Goal: Communication & Community: Connect with others

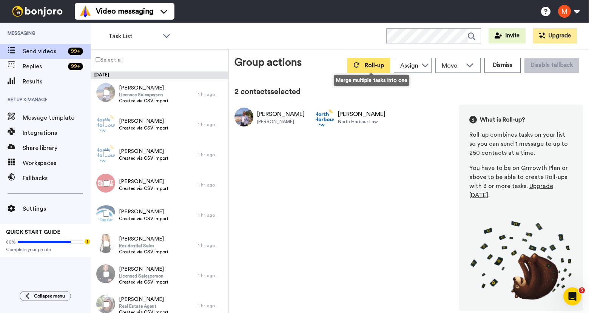
click at [359, 66] on icon at bounding box center [356, 65] width 6 height 6
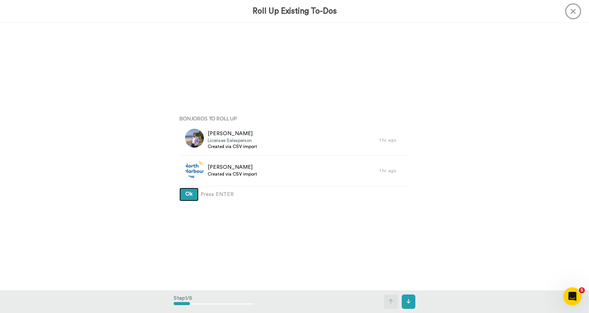
click at [185, 193] on span "Ok" at bounding box center [188, 193] width 7 height 5
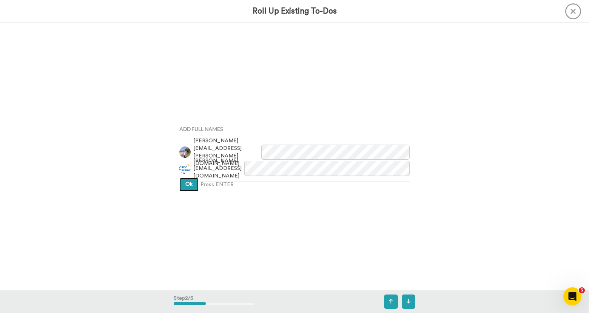
click at [186, 185] on span "Ok" at bounding box center [188, 183] width 7 height 5
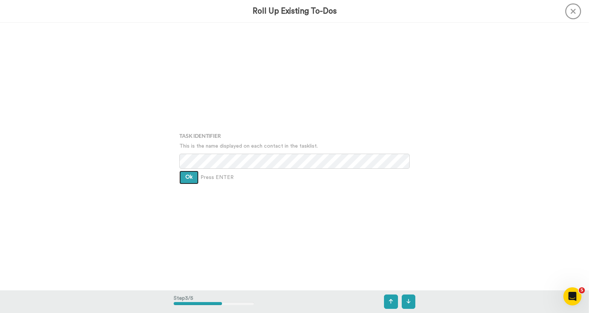
click at [187, 181] on button "Ok" at bounding box center [188, 178] width 19 height 14
click at [189, 172] on button "Ok" at bounding box center [188, 172] width 19 height 14
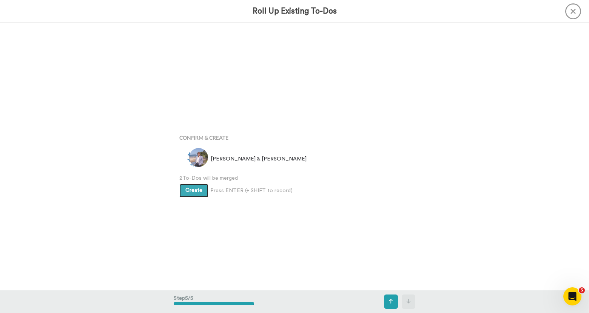
scroll to position [1070, 0]
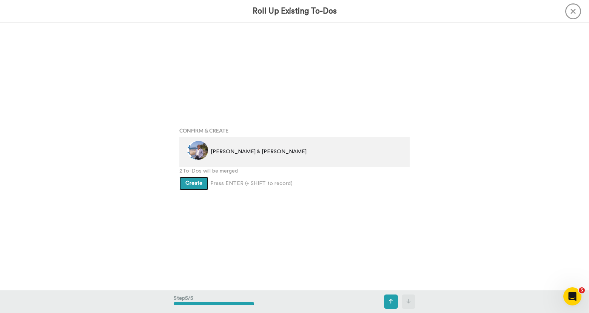
drag, startPoint x: 192, startPoint y: 178, endPoint x: 251, endPoint y: 144, distance: 68.3
click at [193, 179] on button "Create" at bounding box center [193, 184] width 29 height 14
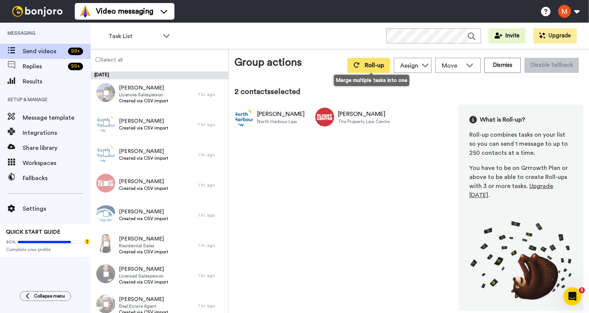
click at [359, 65] on icon at bounding box center [356, 65] width 6 height 6
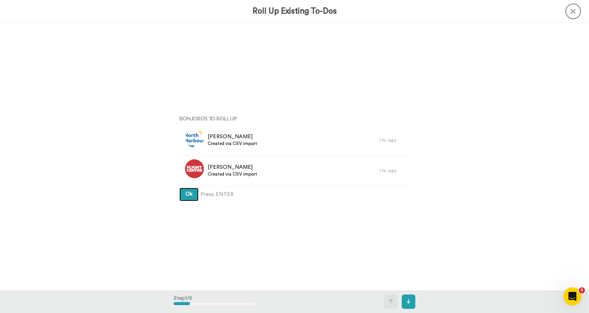
click at [188, 196] on span "Ok" at bounding box center [188, 193] width 7 height 5
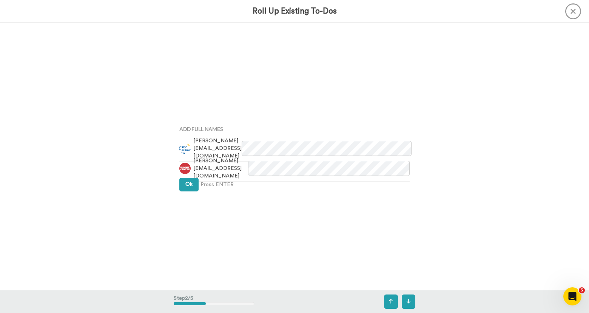
click at [187, 192] on div "Add Full Names louise@nhlaw.co.nz richard@plcentre.co.nz Ok Press ENTER" at bounding box center [294, 156] width 241 height 156
click at [187, 186] on button "Ok" at bounding box center [188, 185] width 19 height 14
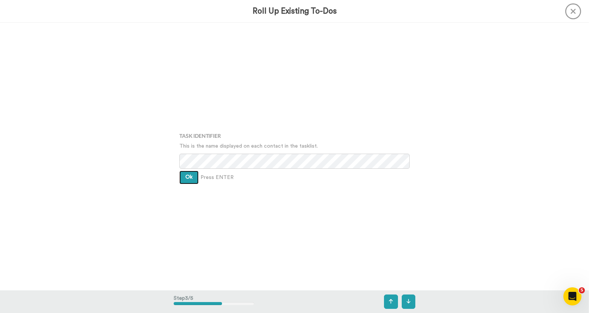
click at [187, 180] on button "Ok" at bounding box center [188, 178] width 19 height 14
click at [187, 172] on span "Ok" at bounding box center [188, 171] width 7 height 5
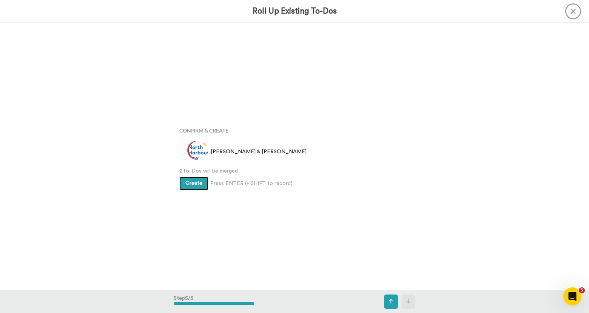
scroll to position [1070, 0]
click at [192, 179] on button "Create" at bounding box center [193, 184] width 29 height 14
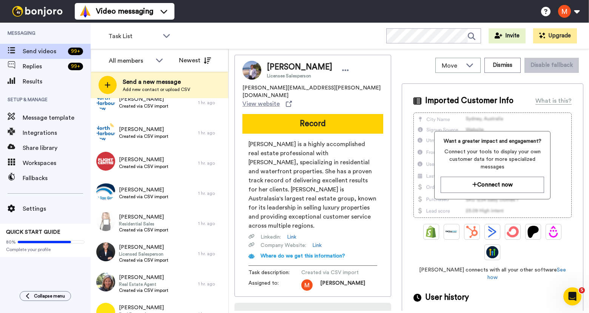
scroll to position [94, 0]
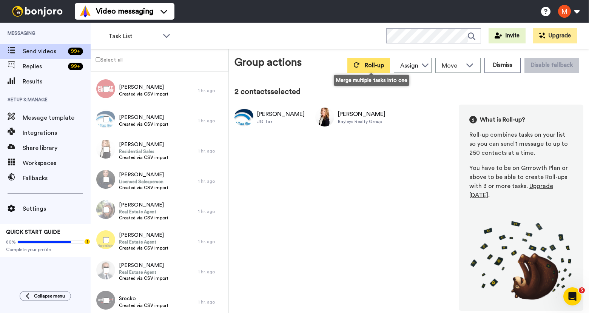
click at [366, 62] on button "Roll-up" at bounding box center [368, 65] width 43 height 15
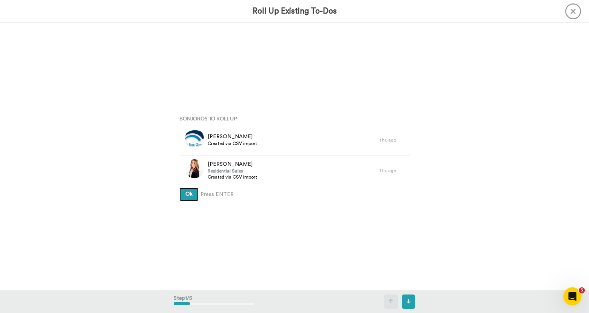
click at [187, 189] on button "Ok" at bounding box center [188, 195] width 19 height 14
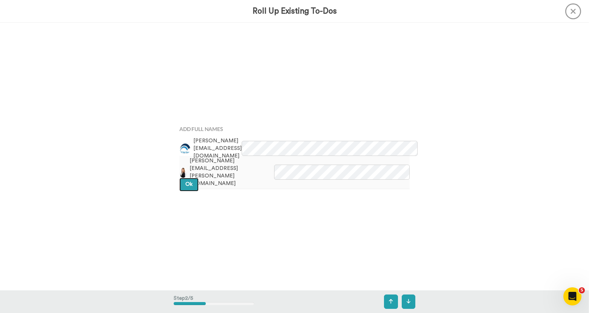
click at [190, 178] on button "Ok" at bounding box center [188, 185] width 19 height 14
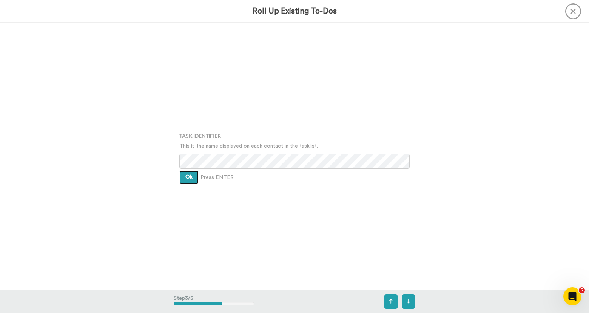
click at [190, 171] on button "Ok" at bounding box center [188, 178] width 19 height 14
click at [190, 171] on button "Ok" at bounding box center [188, 172] width 19 height 14
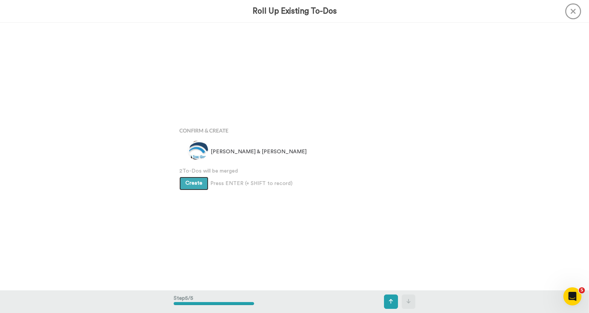
scroll to position [1070, 0]
click at [191, 181] on span "Create" at bounding box center [193, 182] width 17 height 5
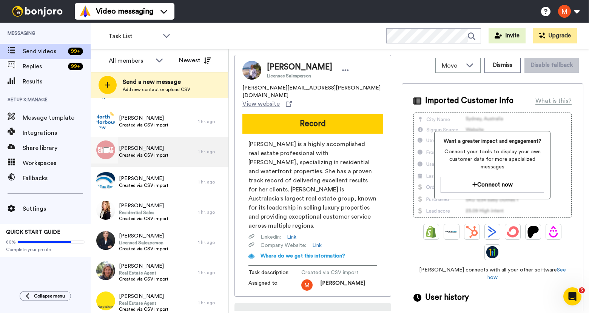
scroll to position [94, 0]
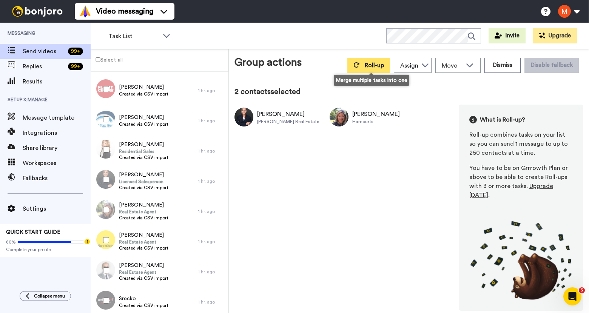
click at [371, 64] on span "Roll-up" at bounding box center [373, 65] width 19 height 6
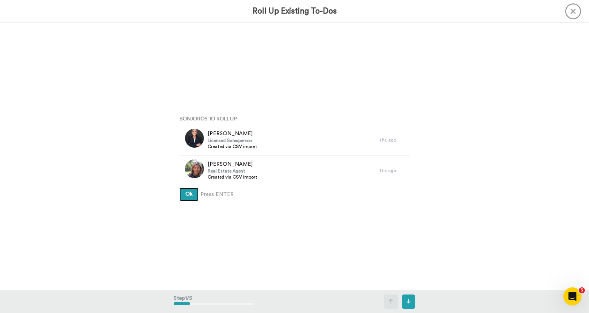
click at [193, 194] on button "Ok" at bounding box center [188, 195] width 19 height 14
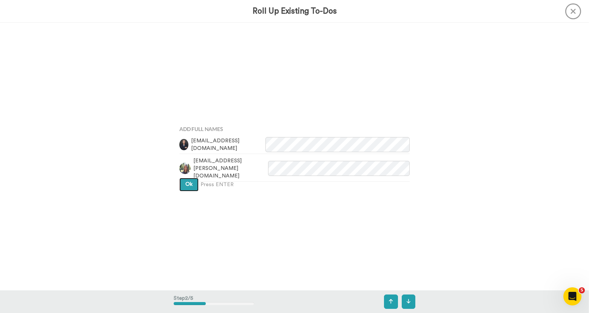
click at [192, 185] on button "Ok" at bounding box center [188, 185] width 19 height 14
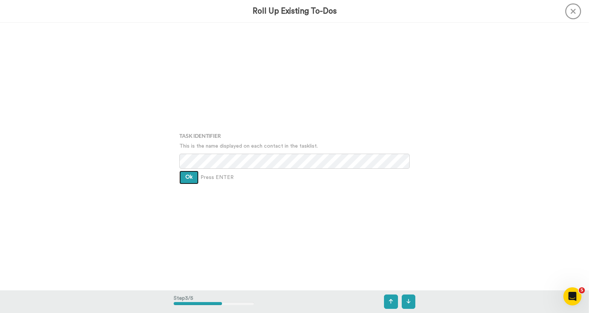
click at [189, 171] on button "Ok" at bounding box center [188, 178] width 19 height 14
click at [189, 171] on span "Ok" at bounding box center [188, 171] width 7 height 5
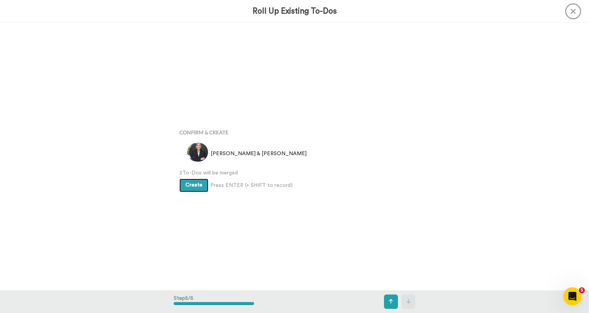
scroll to position [1070, 0]
click at [189, 178] on button "Create" at bounding box center [193, 184] width 29 height 14
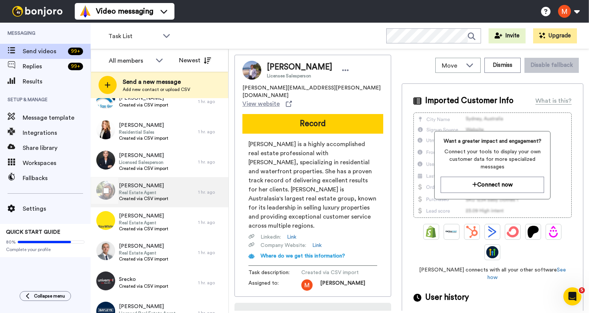
scroll to position [141, 0]
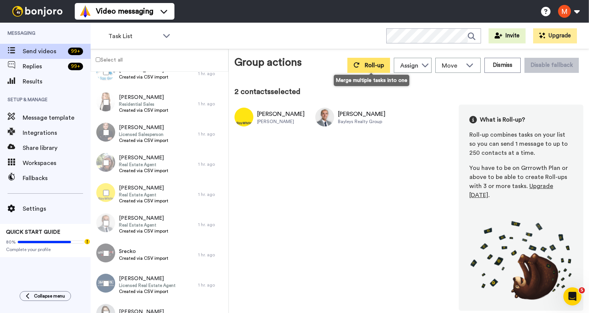
click at [368, 60] on button "Roll-up" at bounding box center [368, 65] width 43 height 15
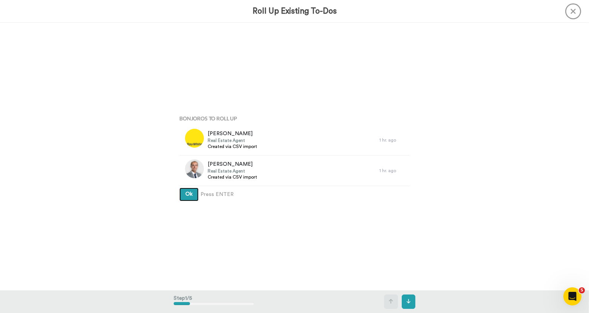
click at [184, 191] on button "Ok" at bounding box center [188, 195] width 19 height 14
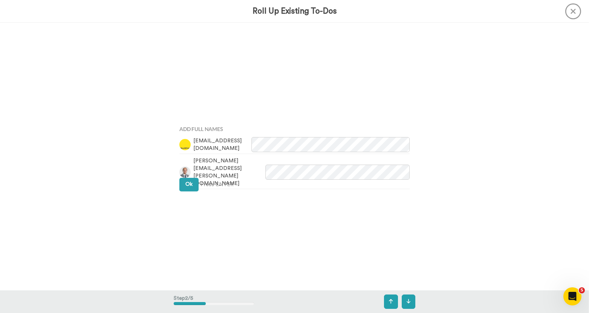
click at [184, 191] on div "Add Full Names jiang.kou@raywhite.com scott.larcombe@bayleys.co.nz Ok Press ENT…" at bounding box center [294, 156] width 241 height 156
click at [186, 185] on span "Ok" at bounding box center [188, 183] width 7 height 5
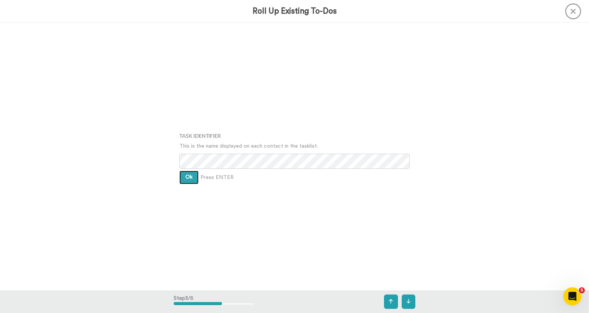
click at [188, 177] on span "Ok" at bounding box center [188, 176] width 7 height 5
click at [188, 177] on button "Ok" at bounding box center [188, 172] width 19 height 14
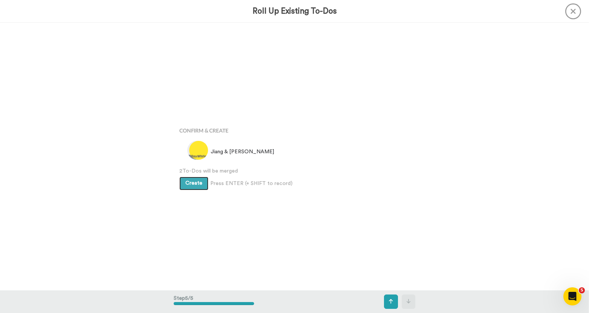
scroll to position [1070, 0]
click at [188, 177] on button "Create" at bounding box center [193, 184] width 29 height 14
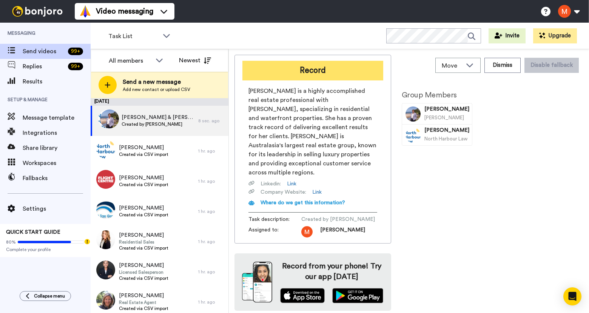
click at [324, 66] on button "Record" at bounding box center [312, 71] width 141 height 20
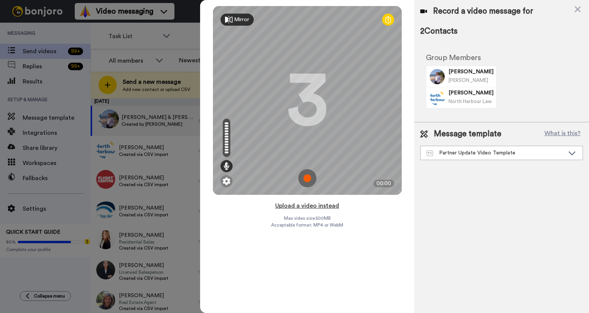
click at [295, 204] on button "Upload a video instead" at bounding box center [307, 206] width 68 height 10
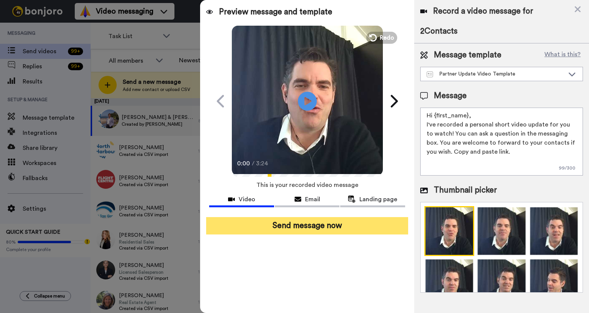
click at [357, 221] on button "Send message now" at bounding box center [306, 225] width 201 height 17
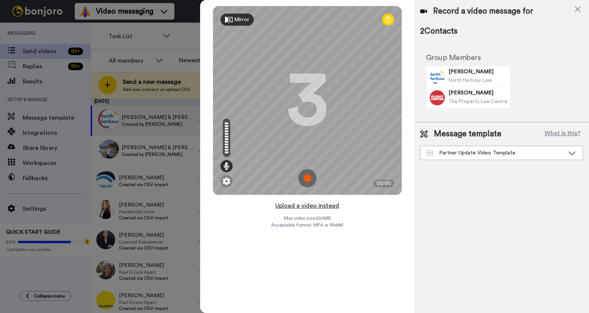
click at [289, 205] on button "Upload a video instead" at bounding box center [307, 206] width 68 height 10
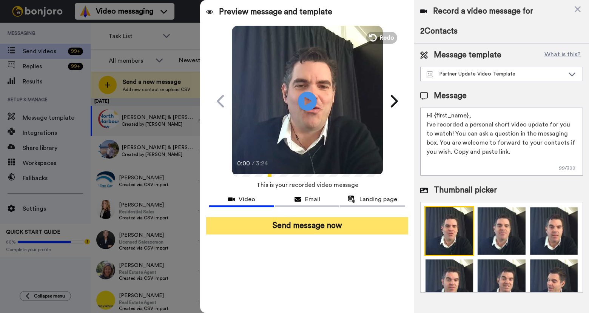
click at [323, 223] on button "Send message now" at bounding box center [306, 225] width 201 height 17
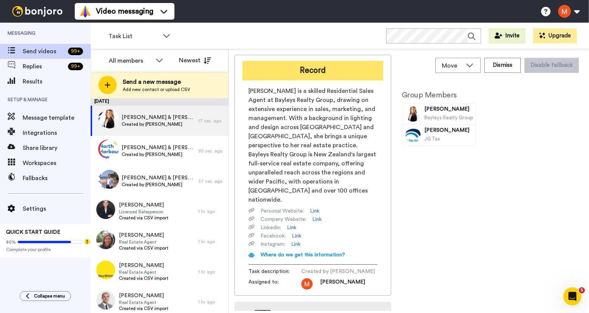
click at [328, 73] on button "Record" at bounding box center [312, 71] width 141 height 20
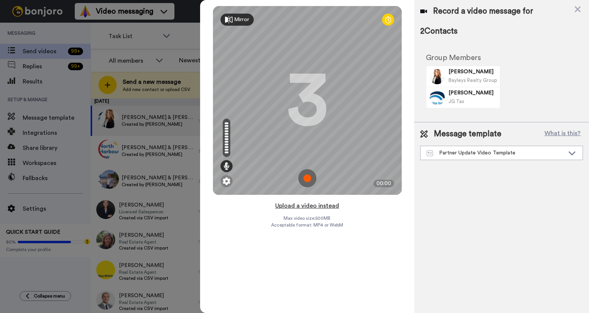
click at [306, 202] on button "Upload a video instead" at bounding box center [307, 206] width 68 height 10
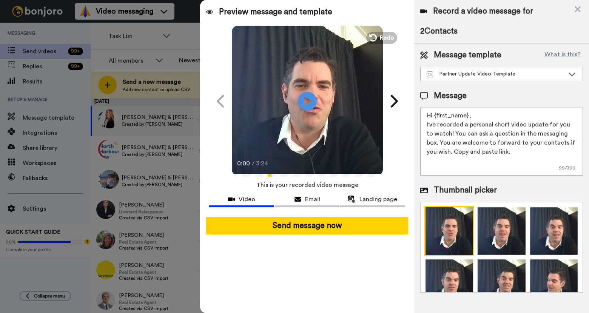
click at [319, 221] on button "Send message now" at bounding box center [306, 225] width 201 height 17
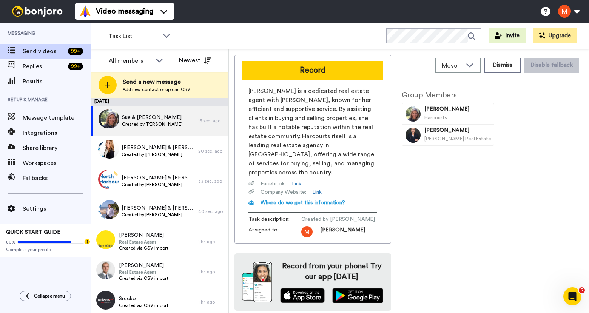
drag, startPoint x: 333, startPoint y: 68, endPoint x: 431, endPoint y: 3, distance: 116.8
click at [333, 67] on button "Record" at bounding box center [312, 71] width 141 height 20
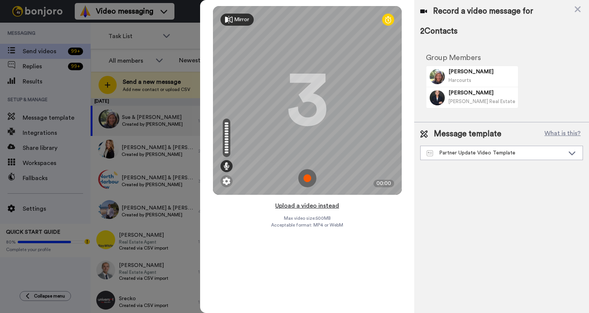
click at [305, 203] on button "Upload a video instead" at bounding box center [307, 206] width 68 height 10
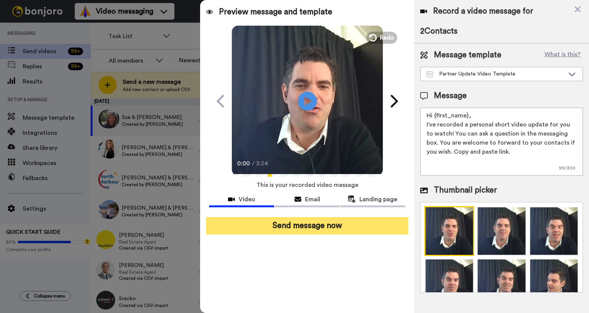
click at [333, 222] on button "Send message now" at bounding box center [306, 225] width 201 height 17
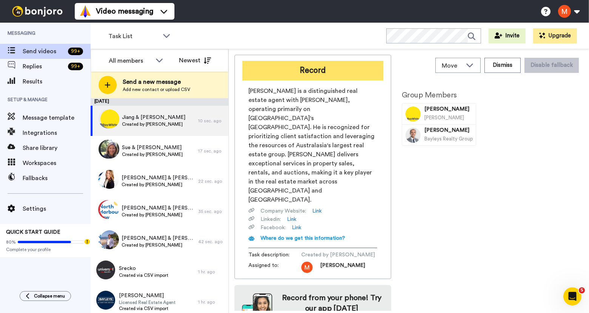
click at [331, 73] on button "Record" at bounding box center [312, 71] width 141 height 20
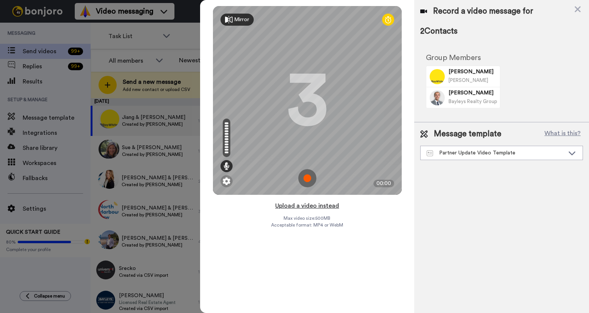
click at [311, 205] on button "Upload a video instead" at bounding box center [307, 206] width 68 height 10
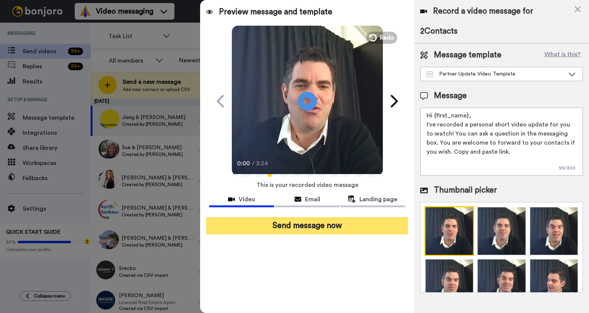
click at [281, 219] on button "Send message now" at bounding box center [306, 225] width 201 height 17
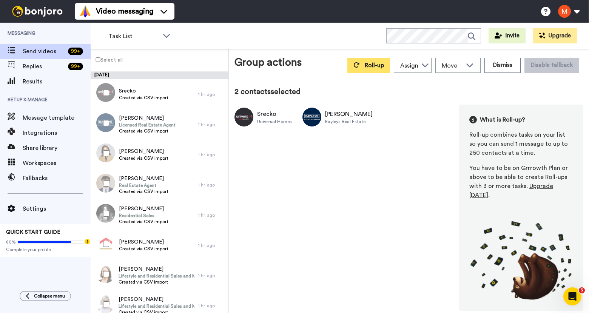
click at [372, 71] on button "Roll-up" at bounding box center [368, 65] width 43 height 15
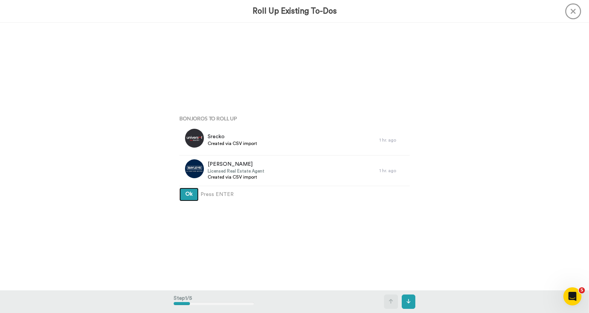
click at [184, 189] on button "Ok" at bounding box center [188, 195] width 19 height 14
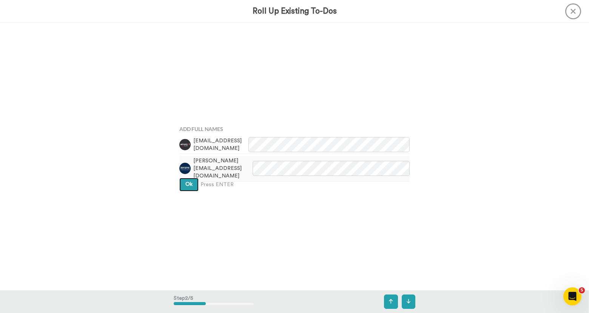
click at [185, 181] on span "Ok" at bounding box center [188, 183] width 7 height 5
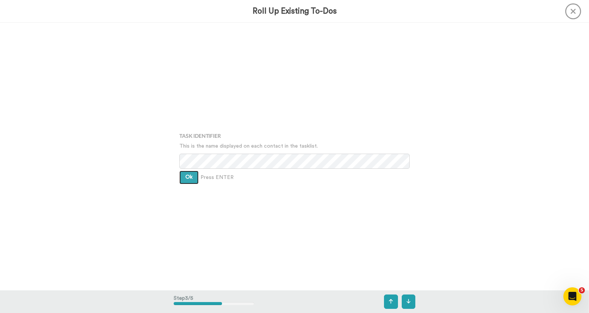
click at [189, 177] on span "Ok" at bounding box center [188, 176] width 7 height 5
click at [189, 174] on button "Ok" at bounding box center [188, 172] width 19 height 14
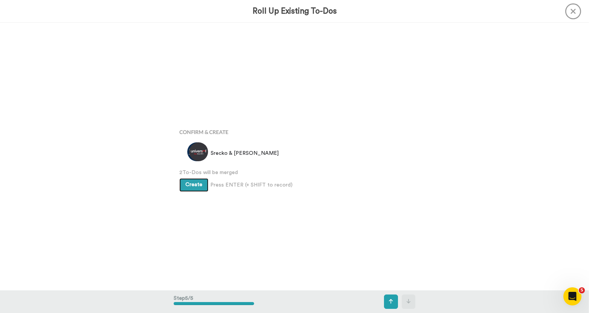
scroll to position [1070, 0]
click at [194, 181] on span "Create" at bounding box center [193, 182] width 17 height 5
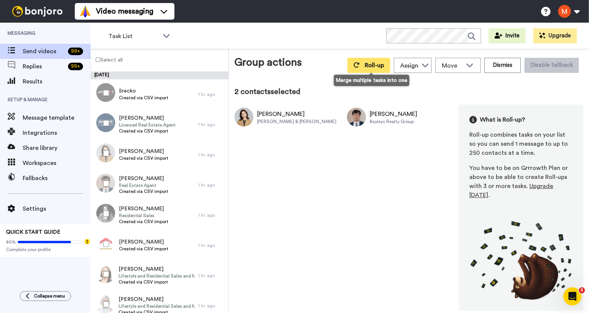
click at [365, 59] on button "Roll-up" at bounding box center [368, 65] width 43 height 15
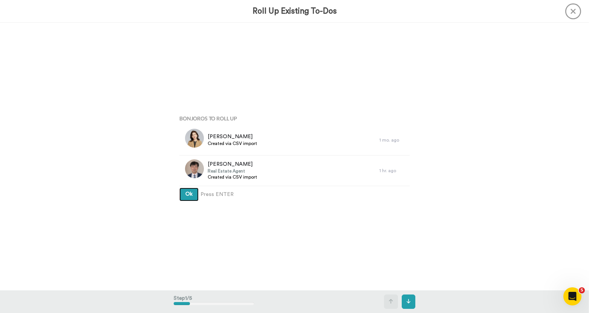
click at [189, 195] on span "Ok" at bounding box center [188, 193] width 7 height 5
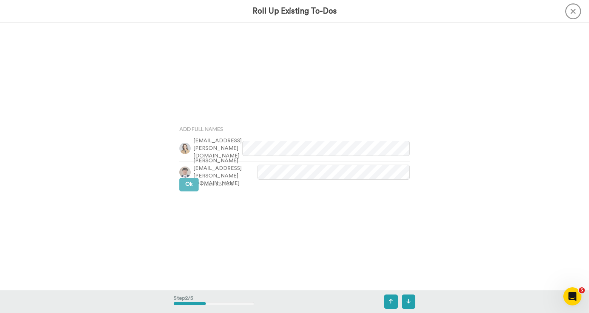
click at [189, 194] on div "Add Full Names jyung@barfoot.co.nz harry.cheng@bayleys.co.nz Ok Press ENTER" at bounding box center [294, 156] width 241 height 156
click at [189, 183] on span "Ok" at bounding box center [188, 183] width 7 height 5
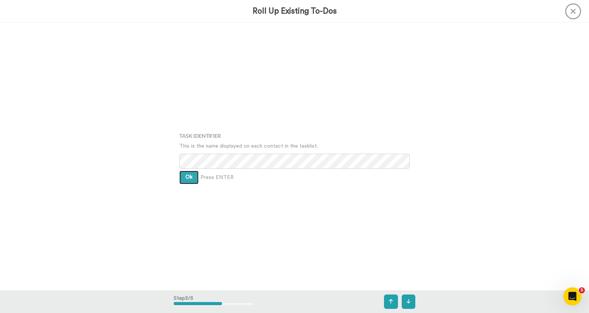
click at [186, 172] on button "Ok" at bounding box center [188, 178] width 19 height 14
click at [188, 172] on span "Ok" at bounding box center [188, 171] width 7 height 5
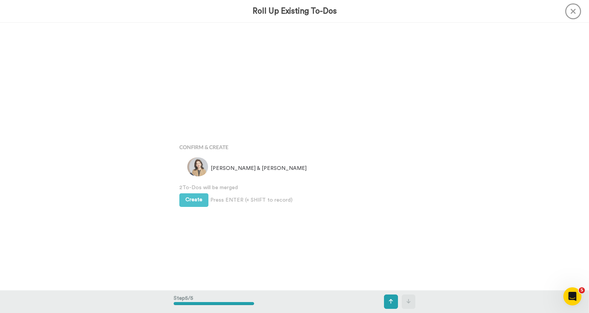
scroll to position [1070, 0]
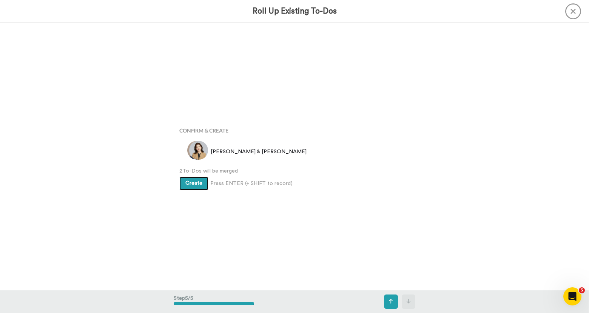
drag, startPoint x: 194, startPoint y: 186, endPoint x: 348, endPoint y: 9, distance: 233.8
click at [194, 185] on button "Create" at bounding box center [193, 184] width 29 height 14
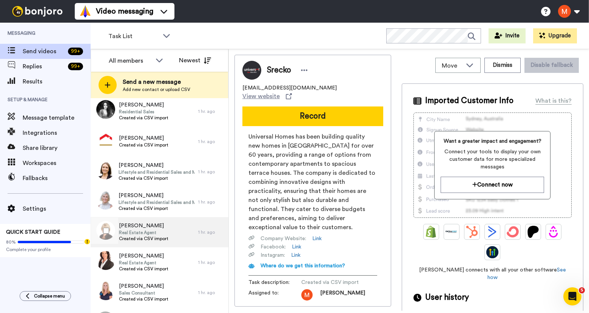
scroll to position [141, 0]
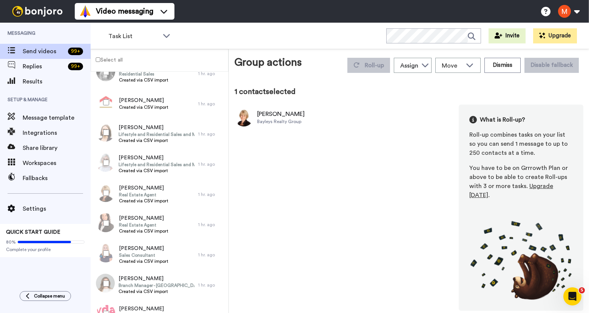
click at [106, 217] on div at bounding box center [104, 223] width 27 height 26
drag, startPoint x: 372, startPoint y: 58, endPoint x: 372, endPoint y: 63, distance: 5.7
click at [372, 58] on div "Roll-up Assign [PERSON_NAME] Move WORKSPACES View all Default Task List Other P…" at bounding box center [463, 65] width 240 height 21
click at [359, 63] on icon at bounding box center [357, 64] width 6 height 5
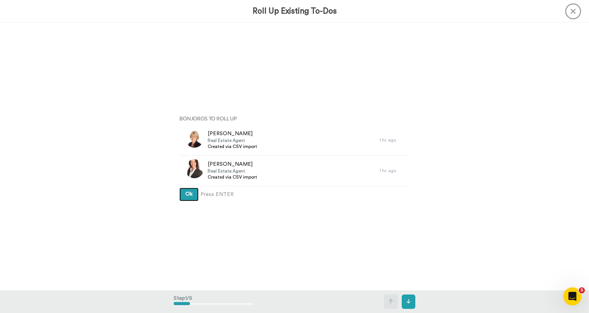
click at [185, 193] on span "Ok" at bounding box center [188, 193] width 7 height 5
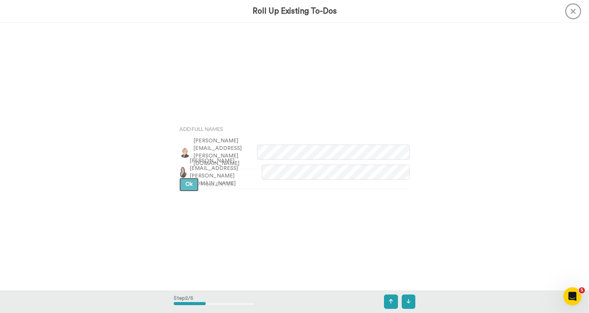
click at [187, 189] on button "Ok" at bounding box center [188, 185] width 19 height 14
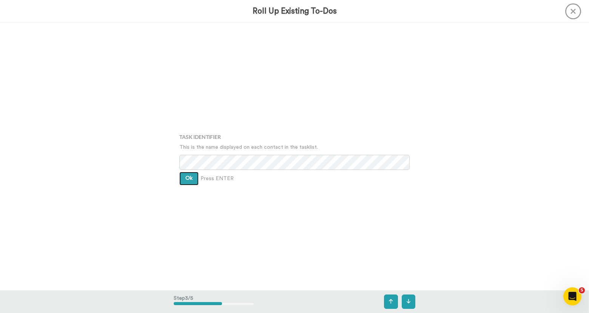
click at [188, 182] on button "Ok" at bounding box center [188, 179] width 19 height 14
click at [190, 174] on button "Ok" at bounding box center [188, 172] width 19 height 14
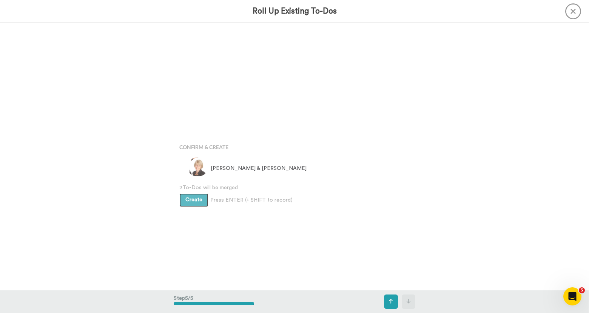
scroll to position [1070, 0]
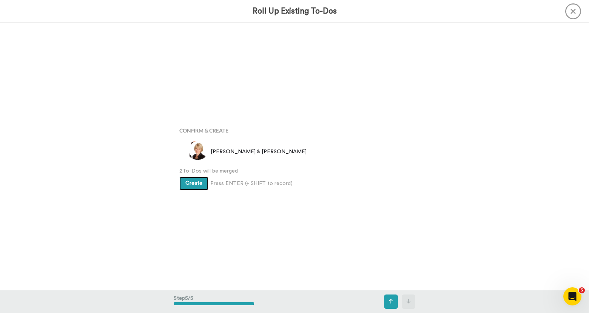
click at [191, 179] on button "Create" at bounding box center [193, 184] width 29 height 14
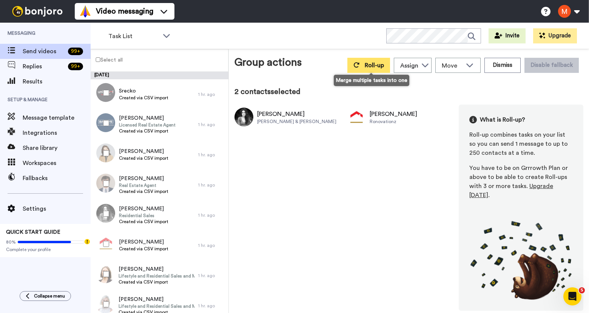
click at [365, 63] on button "Roll-up" at bounding box center [368, 65] width 43 height 15
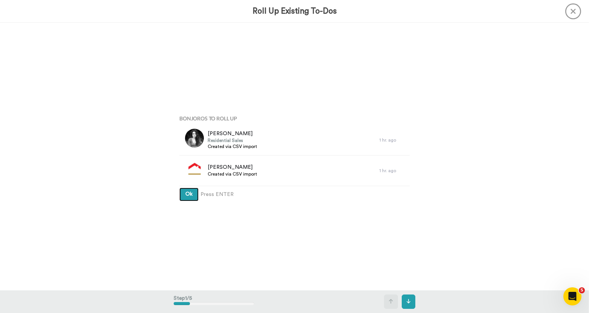
click at [194, 188] on button "Ok" at bounding box center [188, 195] width 19 height 14
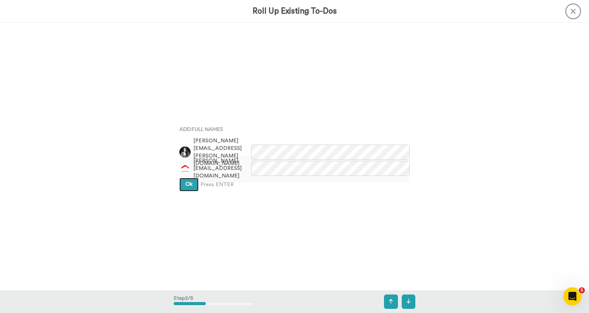
click at [194, 181] on button "Ok" at bounding box center [188, 185] width 19 height 14
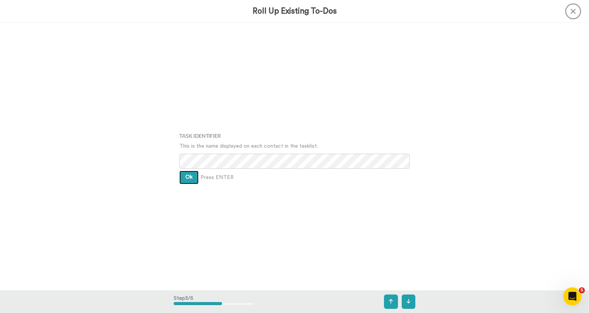
click at [188, 174] on button "Ok" at bounding box center [188, 178] width 19 height 14
click at [188, 174] on button "Ok" at bounding box center [188, 172] width 19 height 14
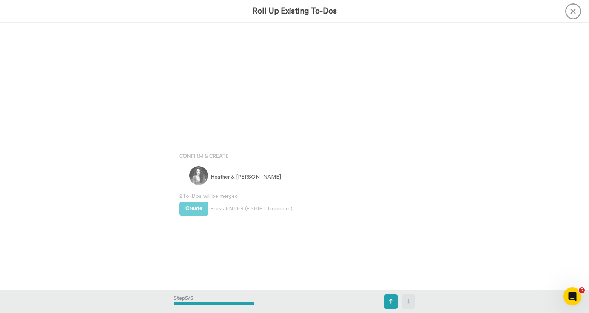
scroll to position [1070, 0]
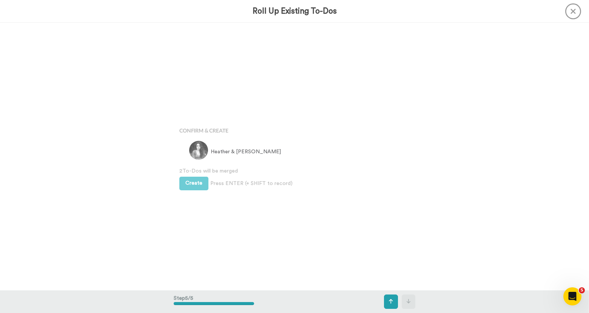
click at [188, 175] on div "Create Press ENTER (+ SHIFT to record) Create & Add Another" at bounding box center [294, 182] width 230 height 15
click at [191, 185] on span "Create" at bounding box center [193, 182] width 17 height 5
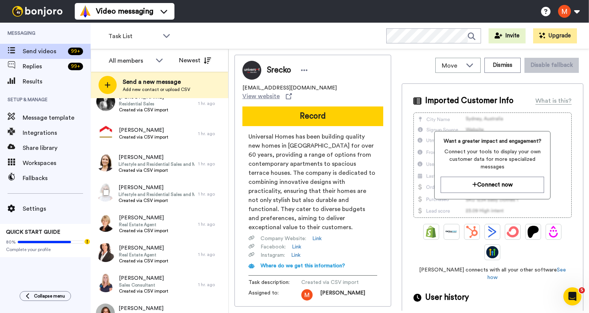
scroll to position [141, 0]
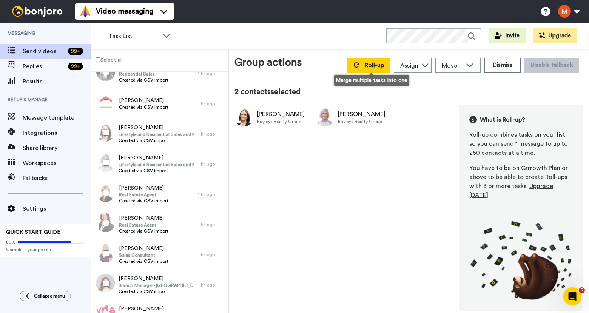
drag, startPoint x: 361, startPoint y: 69, endPoint x: 373, endPoint y: 50, distance: 21.9
click at [363, 68] on button "Roll-up" at bounding box center [368, 65] width 43 height 15
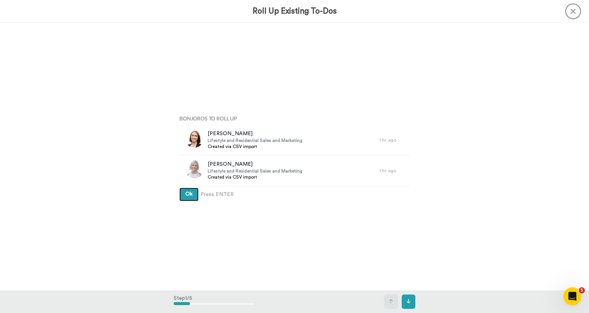
click at [191, 194] on button "Ok" at bounding box center [188, 195] width 19 height 14
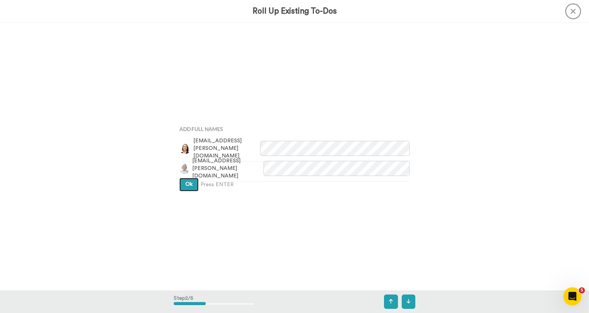
click at [186, 186] on span "Ok" at bounding box center [188, 183] width 7 height 5
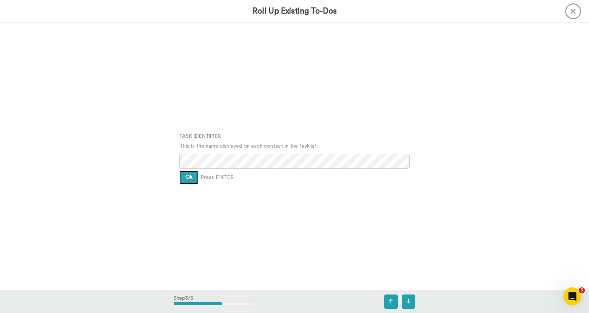
click at [186, 181] on button "Ok" at bounding box center [188, 178] width 19 height 14
click at [186, 181] on div "Assign It To Matthew Dawe Ok Press ENTER" at bounding box center [294, 157] width 241 height 156
click at [188, 174] on button "Ok" at bounding box center [188, 172] width 19 height 14
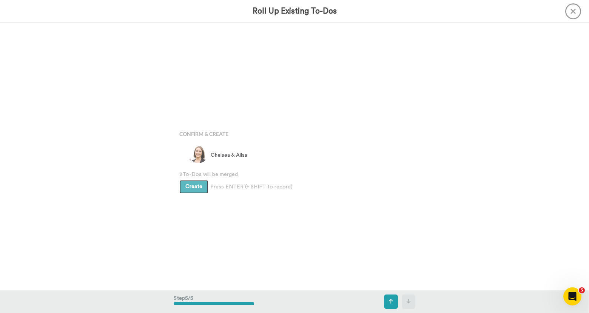
scroll to position [1070, 0]
click at [193, 183] on span "Create" at bounding box center [193, 182] width 17 height 5
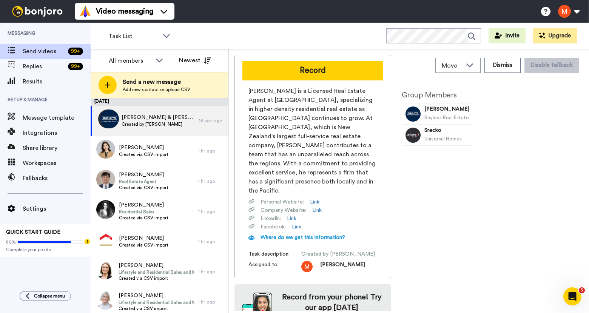
click at [284, 66] on button "Record" at bounding box center [312, 71] width 141 height 20
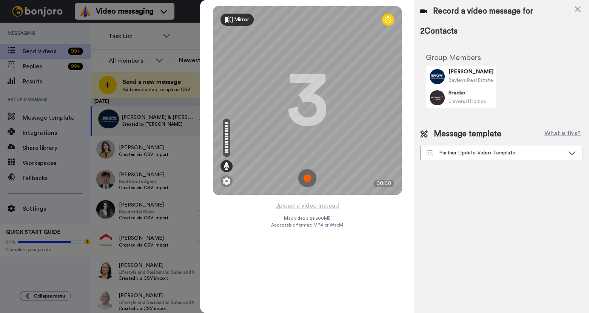
drag, startPoint x: 311, startPoint y: 204, endPoint x: 352, endPoint y: 3, distance: 205.5
click at [312, 199] on div "Mirror Redo 3 00:00 Upload a video instead Max video size: 500 MB Acceptable fo…" at bounding box center [307, 156] width 214 height 313
click at [318, 207] on button "Upload a video instead" at bounding box center [307, 206] width 68 height 10
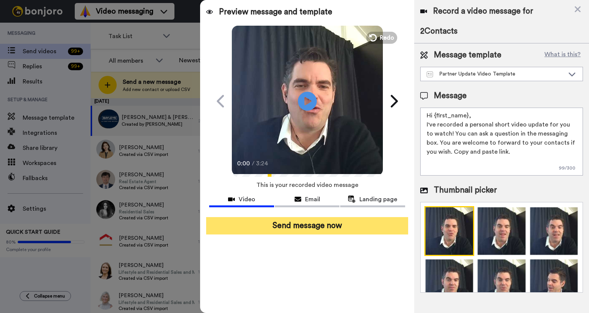
click at [340, 224] on button "Send message now" at bounding box center [306, 225] width 201 height 17
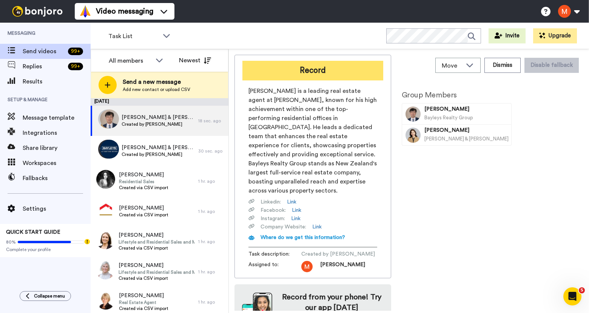
click at [307, 73] on button "Record" at bounding box center [312, 71] width 141 height 20
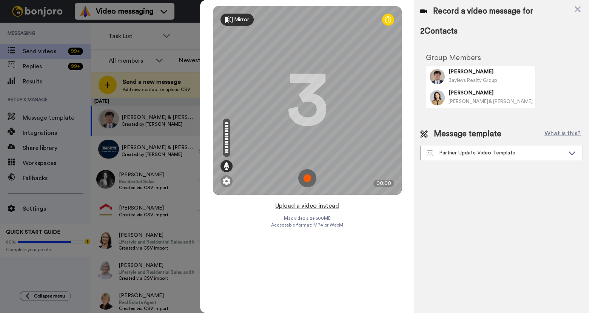
click at [312, 206] on button "Upload a video instead" at bounding box center [307, 206] width 68 height 10
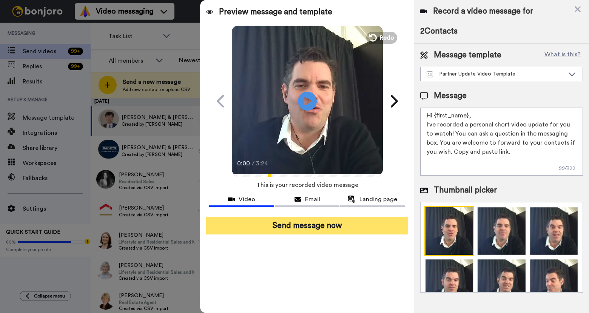
click at [324, 234] on div "Send message now" at bounding box center [307, 225] width 214 height 29
click at [324, 229] on button "Send message now" at bounding box center [306, 225] width 201 height 17
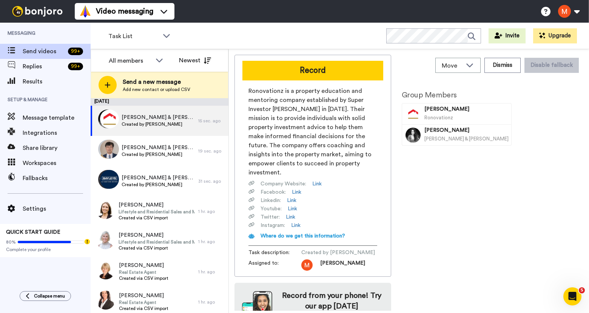
drag, startPoint x: 342, startPoint y: 70, endPoint x: 376, endPoint y: 3, distance: 75.3
click at [342, 70] on button "Record" at bounding box center [312, 71] width 141 height 20
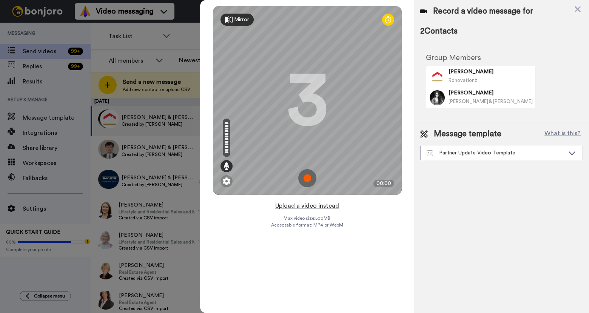
click at [318, 206] on button "Upload a video instead" at bounding box center [307, 206] width 68 height 10
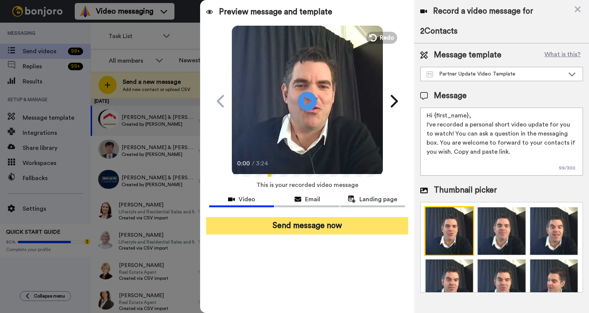
click at [355, 217] on button "Send message now" at bounding box center [306, 225] width 201 height 17
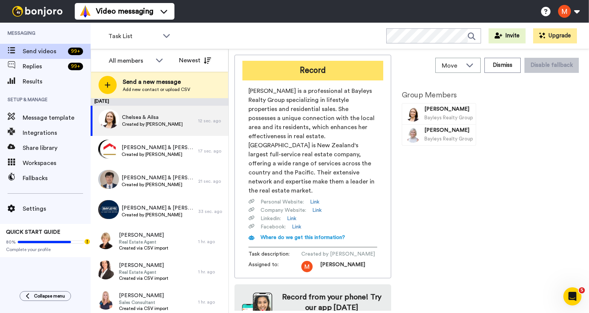
click at [329, 68] on button "Record" at bounding box center [312, 71] width 141 height 20
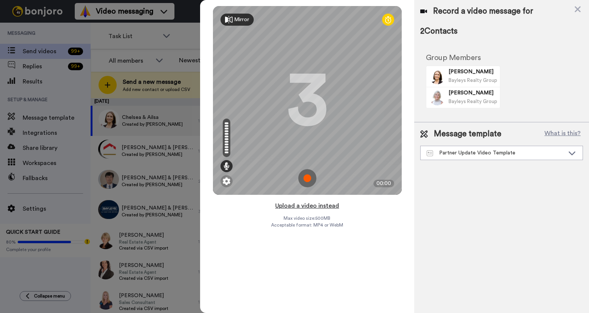
click at [314, 205] on button "Upload a video instead" at bounding box center [307, 206] width 68 height 10
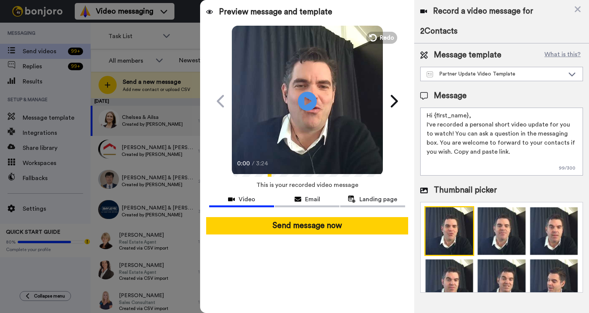
drag, startPoint x: 331, startPoint y: 221, endPoint x: 343, endPoint y: 209, distance: 16.8
click at [331, 222] on button "Send message now" at bounding box center [306, 225] width 201 height 17
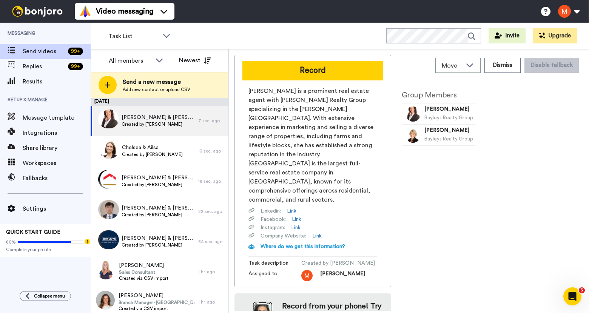
click at [339, 68] on button "Record" at bounding box center [312, 71] width 141 height 20
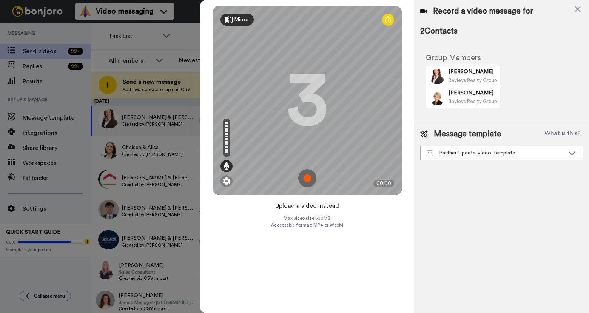
click at [324, 205] on button "Upload a video instead" at bounding box center [307, 206] width 68 height 10
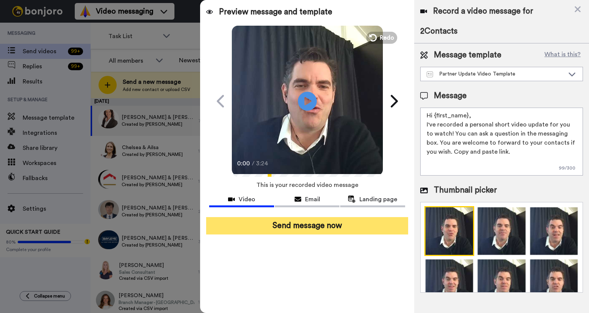
click at [325, 228] on button "Send message now" at bounding box center [306, 225] width 201 height 17
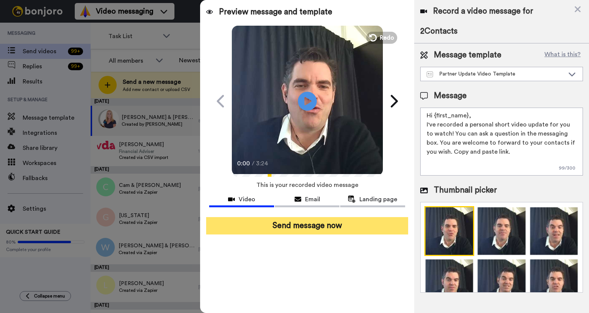
click at [294, 223] on button "Send message now" at bounding box center [306, 225] width 201 height 17
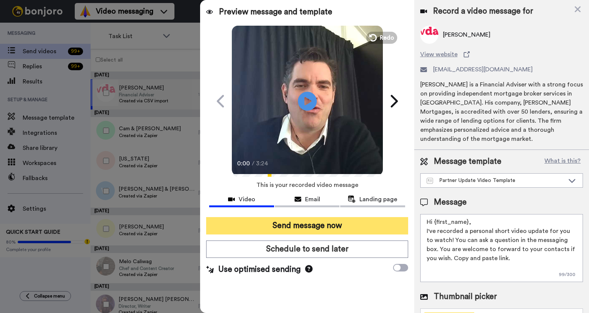
click at [323, 223] on button "Send message now" at bounding box center [306, 225] width 201 height 17
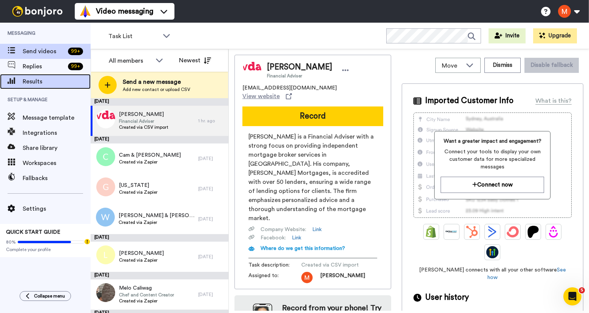
click at [38, 84] on span "Results" at bounding box center [57, 81] width 68 height 9
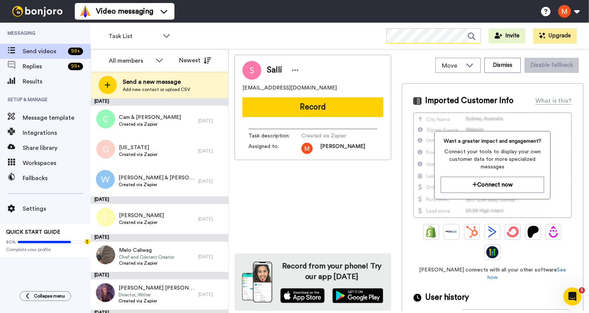
click at [475, 36] on icon at bounding box center [472, 36] width 8 height 8
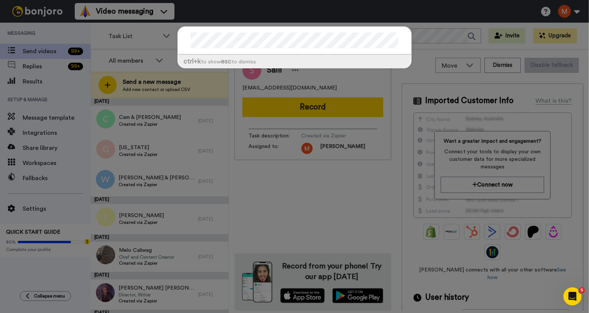
click at [219, 11] on div "ctrl +k to show esc to dismiss" at bounding box center [294, 156] width 589 height 313
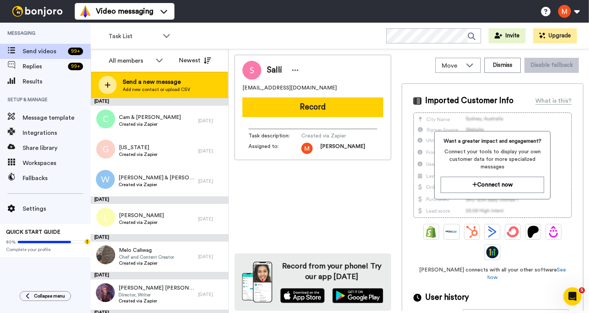
click at [181, 85] on span "Send a new message" at bounding box center [157, 81] width 68 height 9
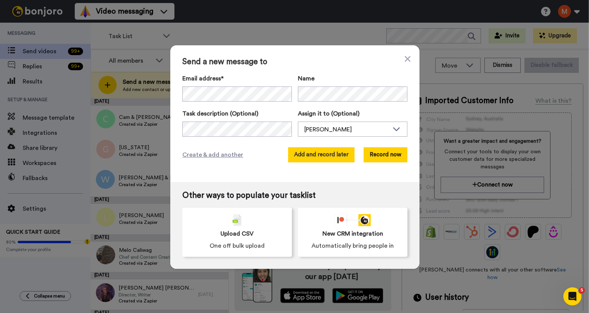
click at [315, 153] on button "Add and record later" at bounding box center [321, 154] width 66 height 15
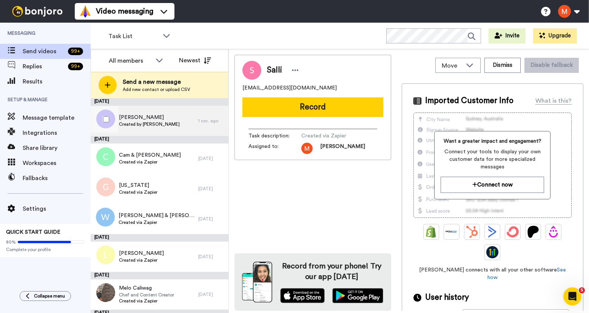
click at [129, 118] on span "Melissa" at bounding box center [149, 118] width 61 height 8
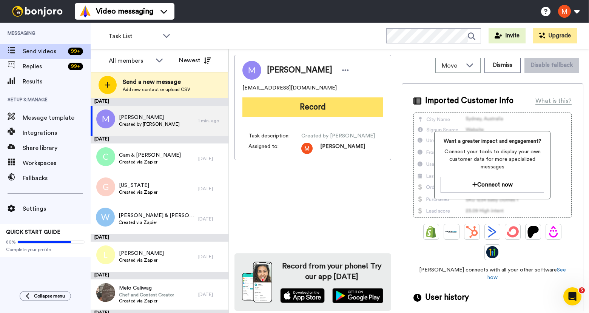
click at [306, 106] on button "Record" at bounding box center [312, 107] width 141 height 20
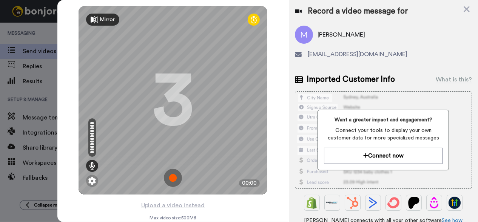
click at [169, 177] on img at bounding box center [173, 178] width 18 height 18
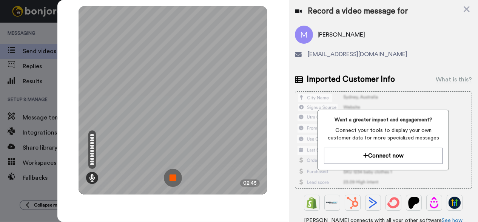
click at [180, 178] on img at bounding box center [173, 178] width 18 height 18
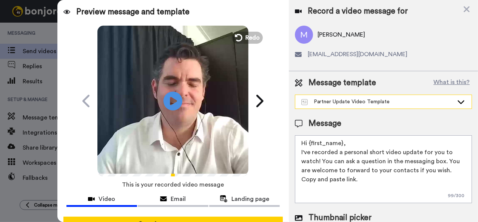
click at [386, 100] on div "Partner Update Video Template" at bounding box center [377, 102] width 152 height 8
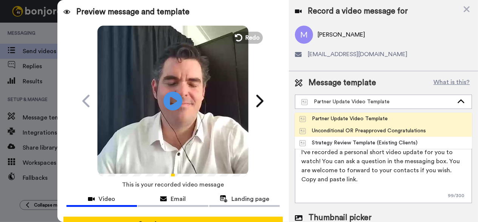
click at [369, 129] on div "Unconditional OR Preapproved Congratulations" at bounding box center [362, 131] width 127 height 8
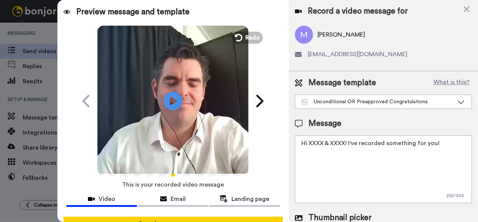
drag, startPoint x: 345, startPoint y: 141, endPoint x: 308, endPoint y: 139, distance: 37.1
click at [308, 139] on textarea "Hi XXXX & XXXX! I've recorded something for you!" at bounding box center [383, 169] width 177 height 68
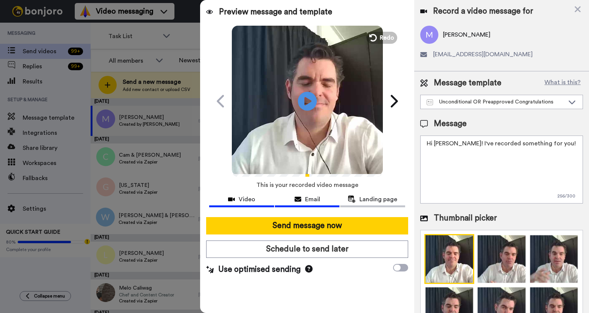
type textarea "Hi Melissa! I've recorded something for you!"
click at [311, 200] on span "Email" at bounding box center [312, 199] width 15 height 9
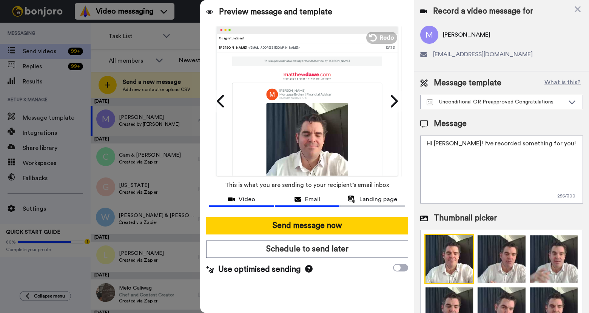
click at [248, 200] on span "Video" at bounding box center [246, 199] width 17 height 9
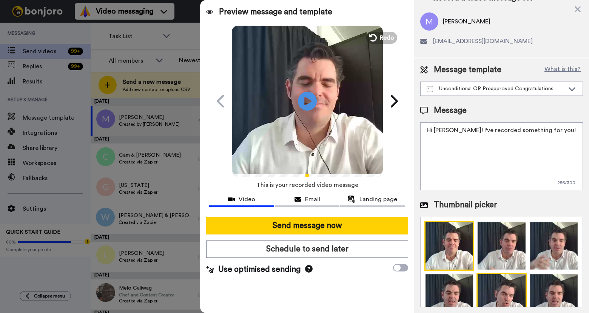
click at [496, 278] on img at bounding box center [501, 298] width 50 height 50
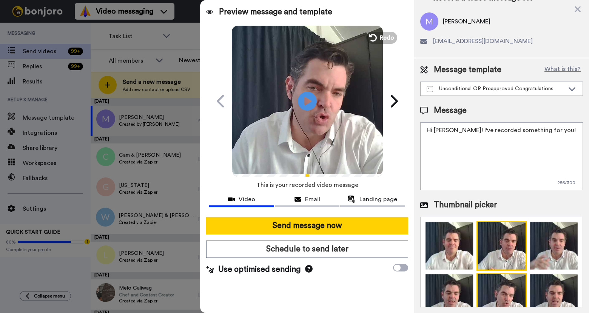
click at [503, 245] on img at bounding box center [501, 246] width 50 height 50
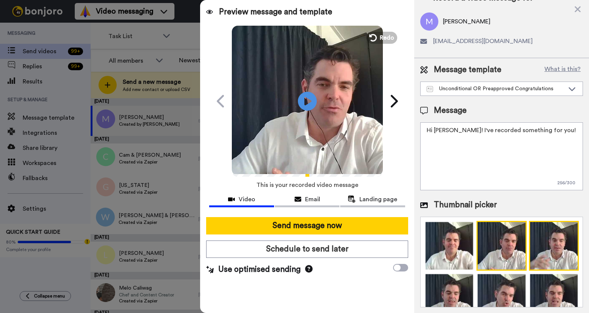
click at [540, 241] on img at bounding box center [554, 246] width 50 height 50
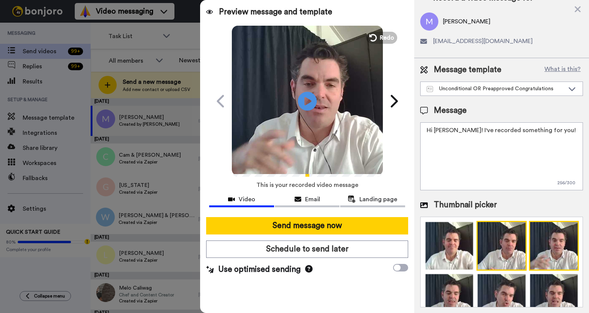
click at [499, 243] on img at bounding box center [501, 246] width 50 height 50
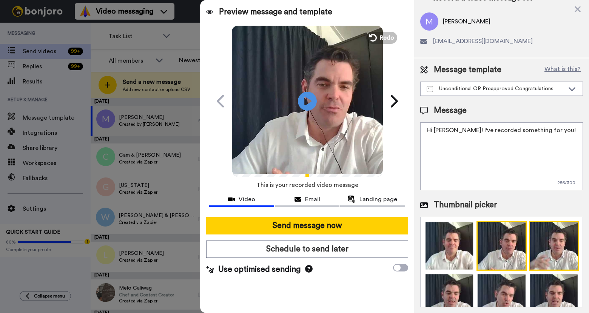
click at [538, 233] on img at bounding box center [554, 246] width 50 height 50
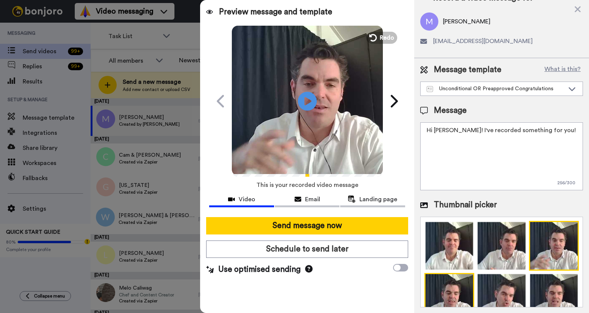
click at [450, 283] on img at bounding box center [449, 298] width 50 height 50
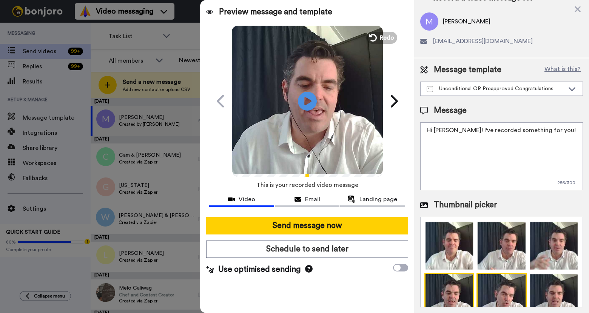
click at [493, 283] on img at bounding box center [501, 298] width 50 height 50
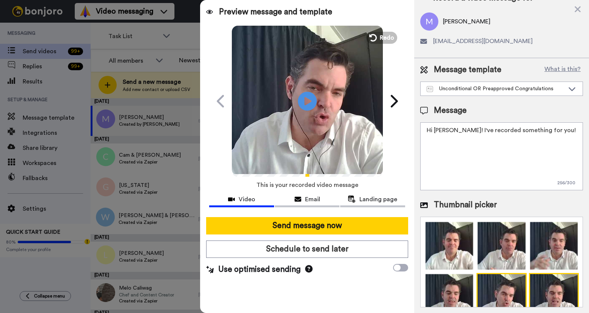
click at [537, 283] on img at bounding box center [554, 298] width 50 height 50
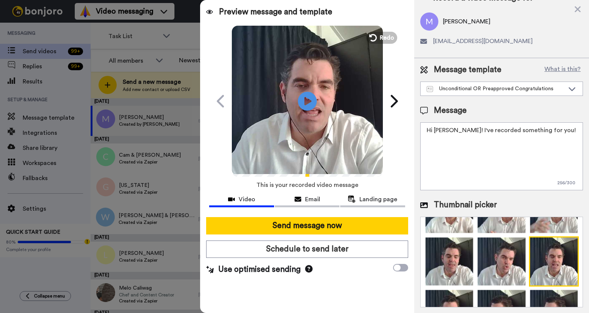
scroll to position [58, 0]
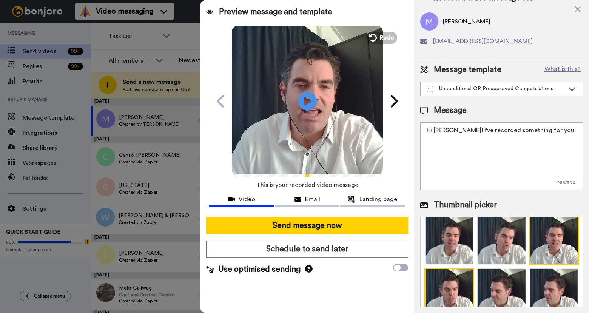
click at [458, 285] on img at bounding box center [449, 293] width 50 height 50
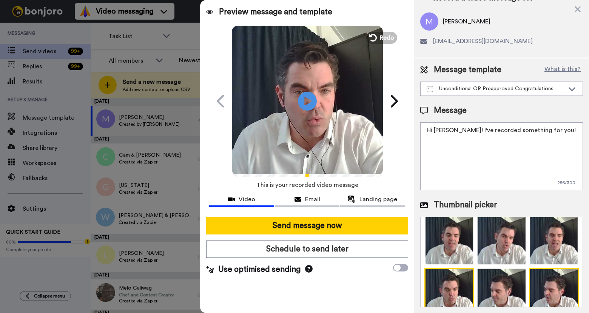
click at [544, 277] on img at bounding box center [554, 293] width 50 height 50
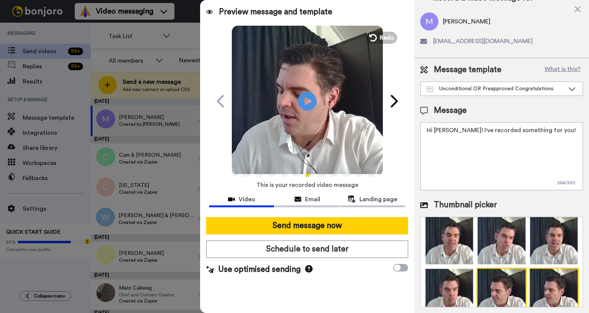
click at [491, 283] on img at bounding box center [501, 293] width 50 height 50
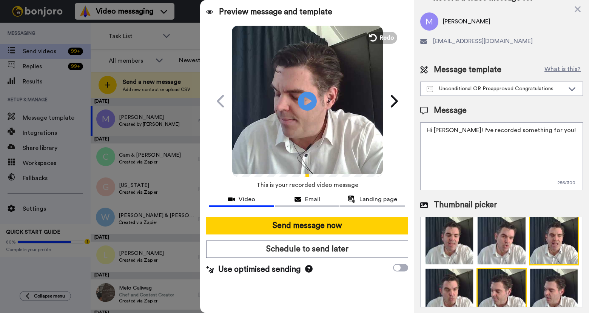
click at [532, 248] on img at bounding box center [554, 240] width 50 height 50
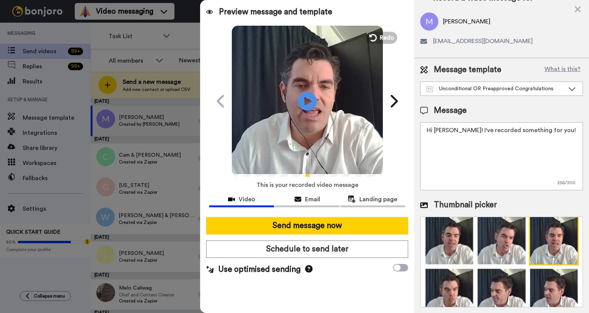
scroll to position [0, 0]
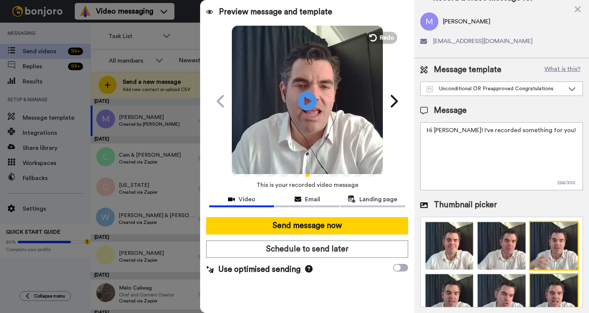
click at [534, 251] on img at bounding box center [554, 246] width 50 height 50
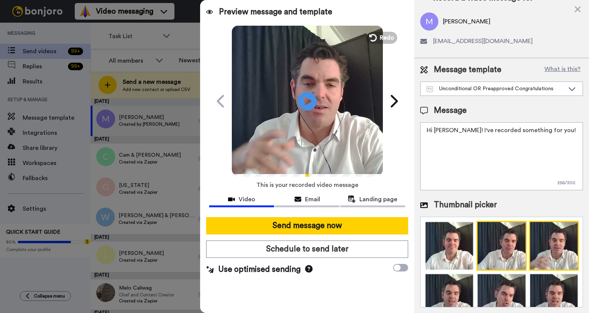
click at [497, 248] on img at bounding box center [501, 246] width 50 height 50
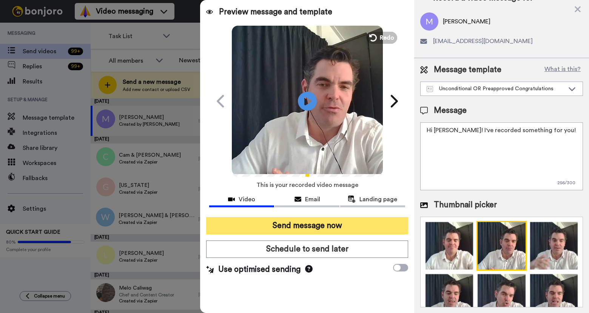
click at [360, 230] on button "Send message now" at bounding box center [306, 225] width 201 height 17
